Goal: Find specific page/section: Find specific page/section

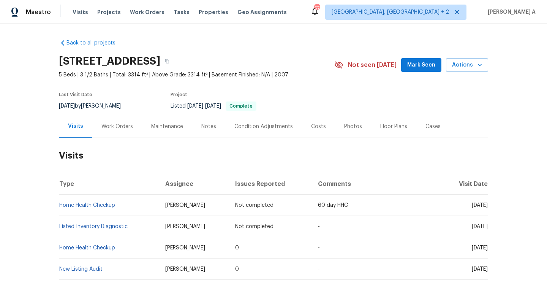
click at [115, 125] on div "Work Orders" at bounding box center [117, 127] width 32 height 8
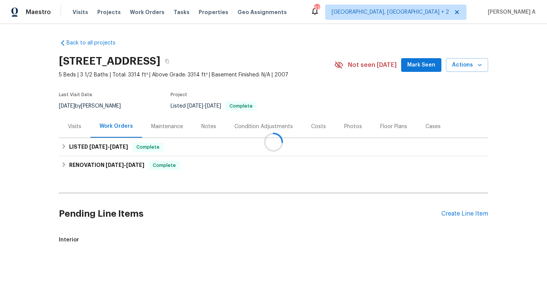
click at [83, 125] on div "Visits" at bounding box center [75, 126] width 32 height 22
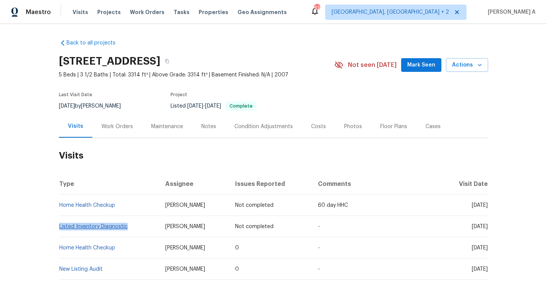
drag, startPoint x: 130, startPoint y: 225, endPoint x: 59, endPoint y: 224, distance: 70.6
click at [59, 224] on td "Listed Inventory Diagnostic" at bounding box center [109, 226] width 100 height 21
copy link "Listed Inventory Diagnostic"
